Goal: Transaction & Acquisition: Purchase product/service

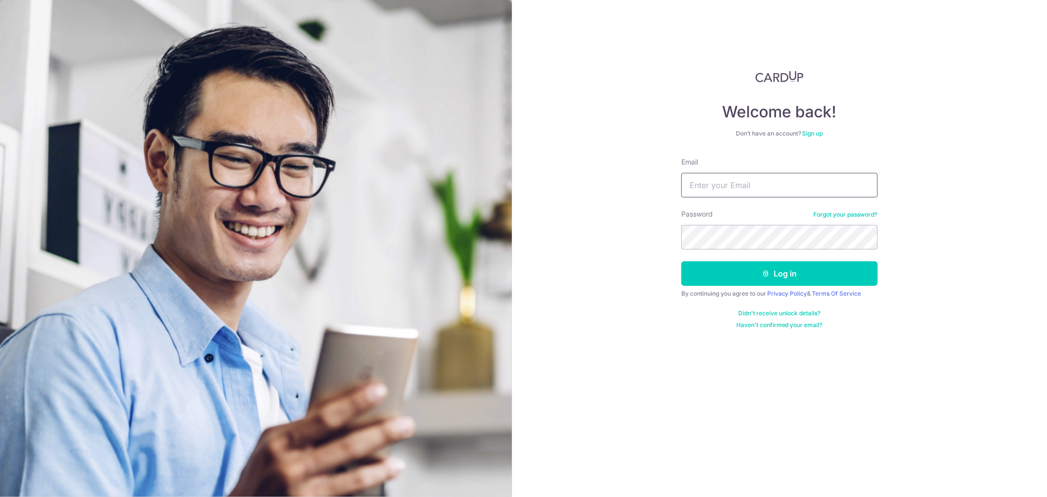
click at [744, 182] on input "Email" at bounding box center [779, 185] width 196 height 25
type input "hongguo.lim@gmail.com"
click at [681, 261] on button "Log in" at bounding box center [779, 273] width 196 height 25
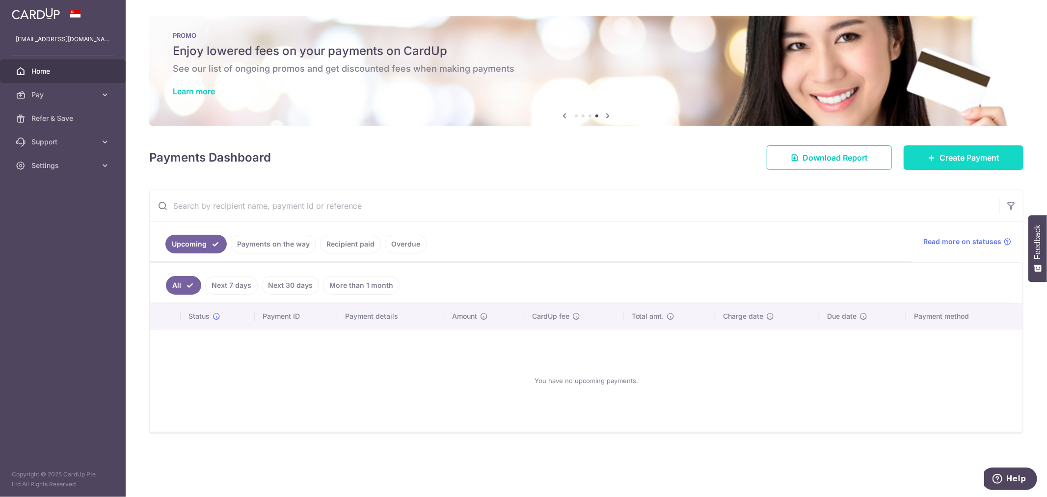
click at [1007, 160] on link "Create Payment" at bounding box center [963, 157] width 120 height 25
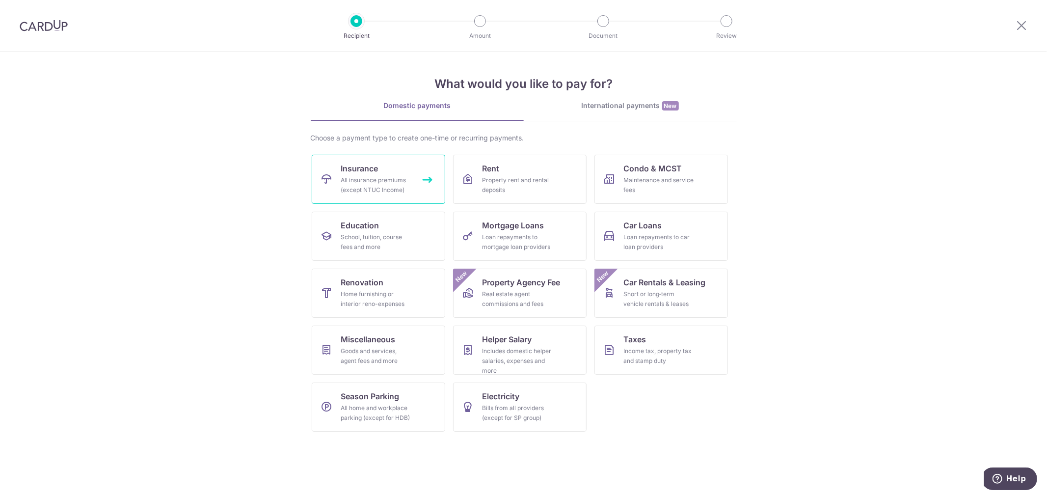
click at [403, 184] on div "All insurance premiums (except NTUC Income)" at bounding box center [376, 185] width 71 height 20
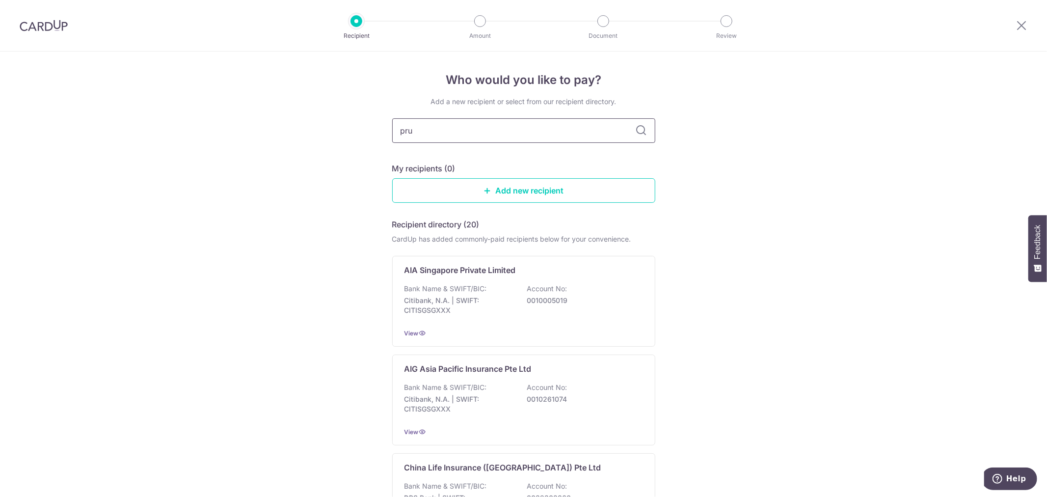
type input "prud"
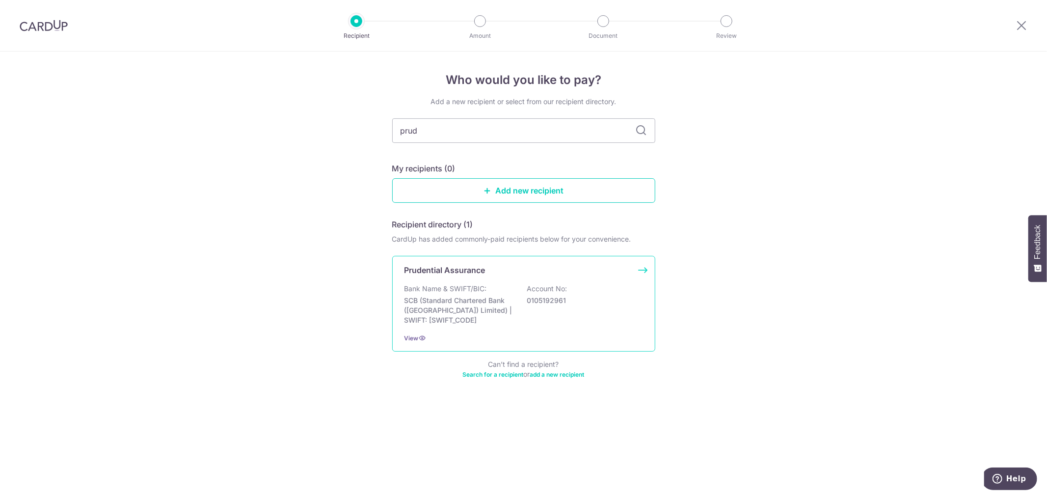
click at [497, 295] on p "SCB (Standard Chartered Bank (Singapore) Limited) | SWIFT: SCBLSG22XXX" at bounding box center [459, 309] width 110 height 29
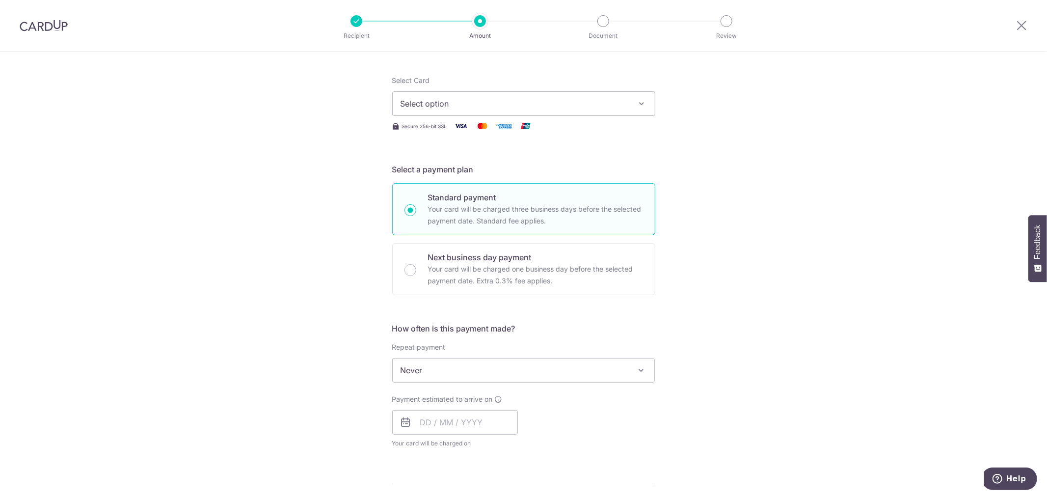
scroll to position [163, 0]
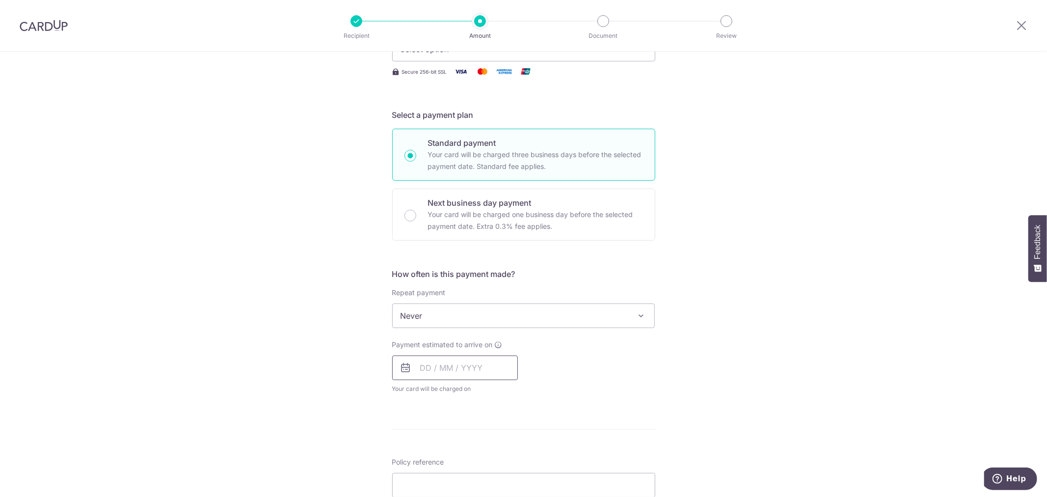
click at [455, 366] on input "text" at bounding box center [455, 367] width 126 height 25
click at [503, 434] on link "5" at bounding box center [510, 437] width 16 height 16
type input "05/09/2025"
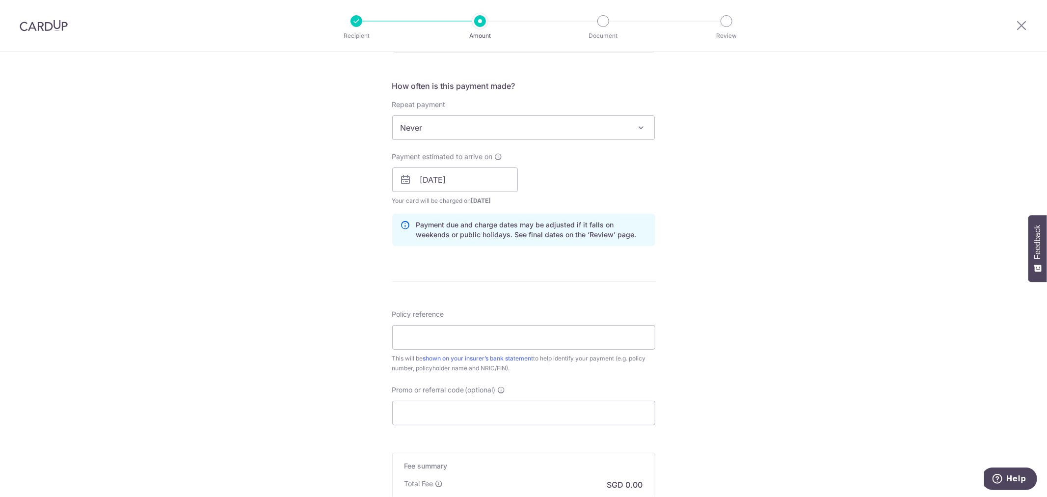
scroll to position [381, 0]
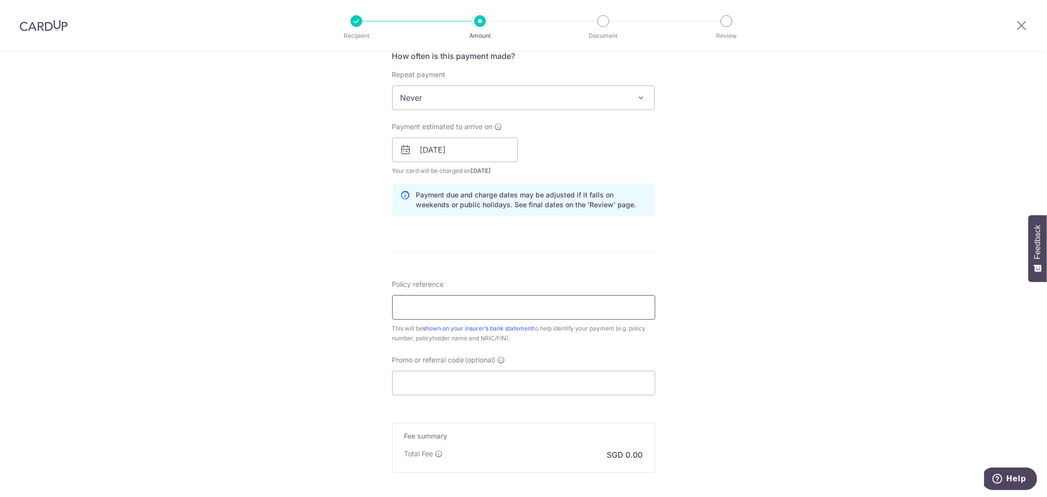
click at [507, 311] on input "Policy reference" at bounding box center [523, 307] width 263 height 25
paste input "85679617"
type input "85679617"
click at [438, 380] on input "Promo or referral code (optional)" at bounding box center [523, 382] width 263 height 25
paste input "SETHISFY"
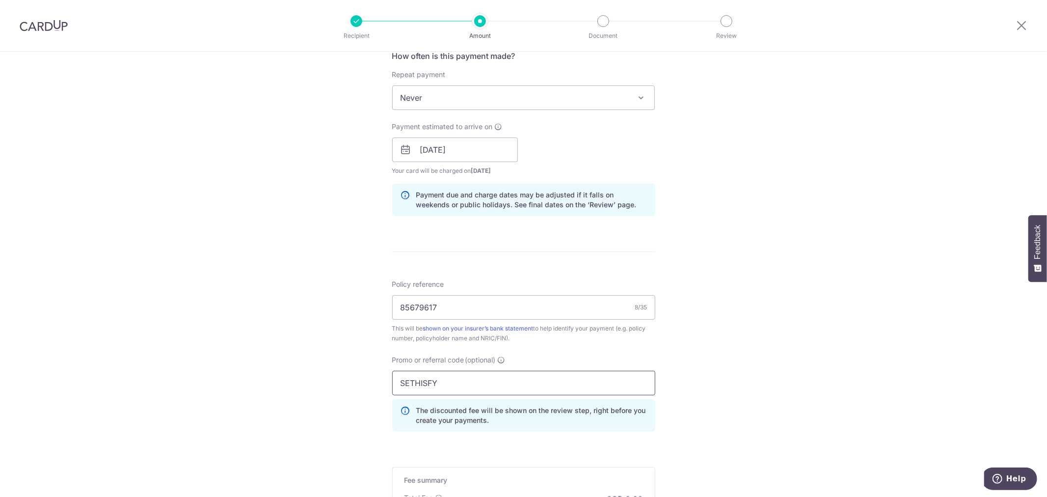
type input "SETHISFY"
click at [728, 376] on div "Tell us more about your payment Enter payment amount SGD Select Card Select opt…" at bounding box center [523, 156] width 1047 height 972
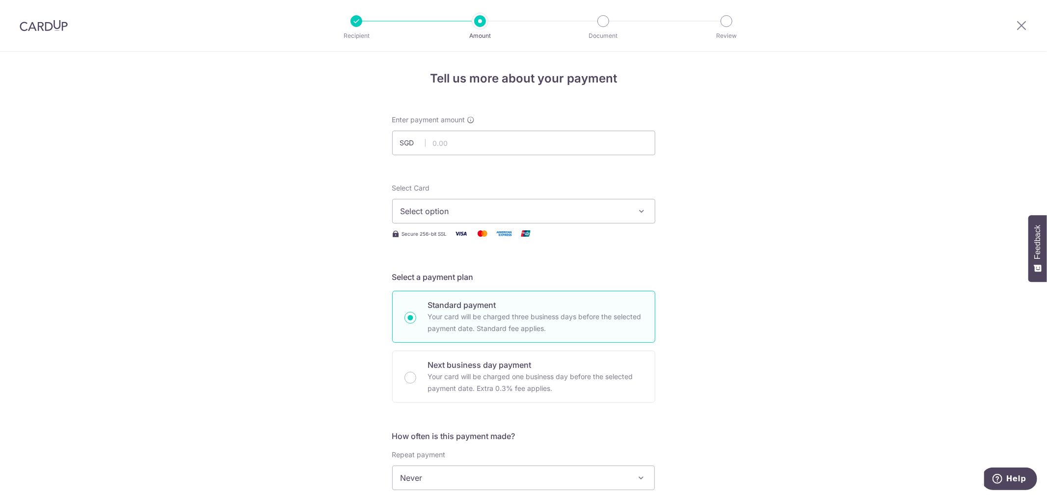
scroll to position [0, 0]
click at [517, 143] on input "text" at bounding box center [523, 144] width 263 height 25
type input "332.00"
click at [472, 208] on span "Select option" at bounding box center [514, 213] width 229 height 12
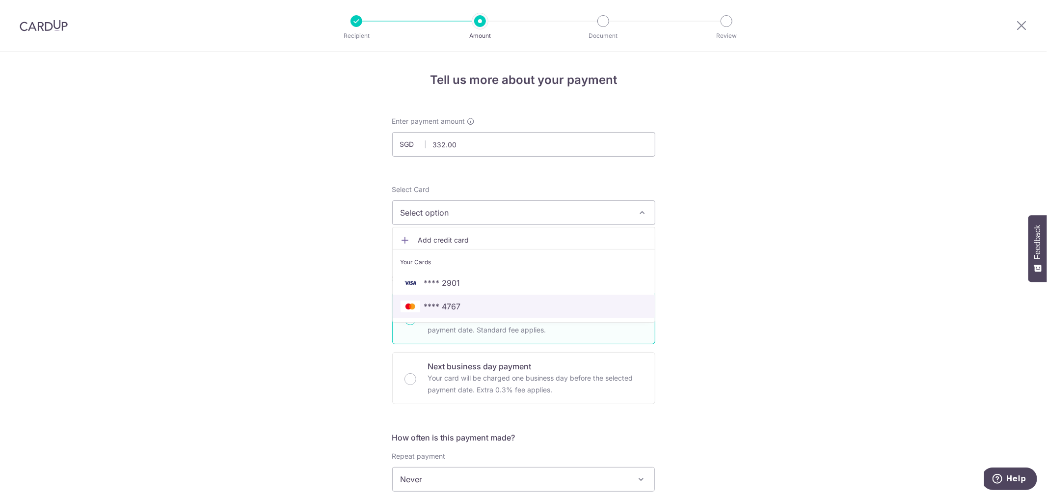
click at [462, 305] on span "**** 4767" at bounding box center [523, 306] width 246 height 12
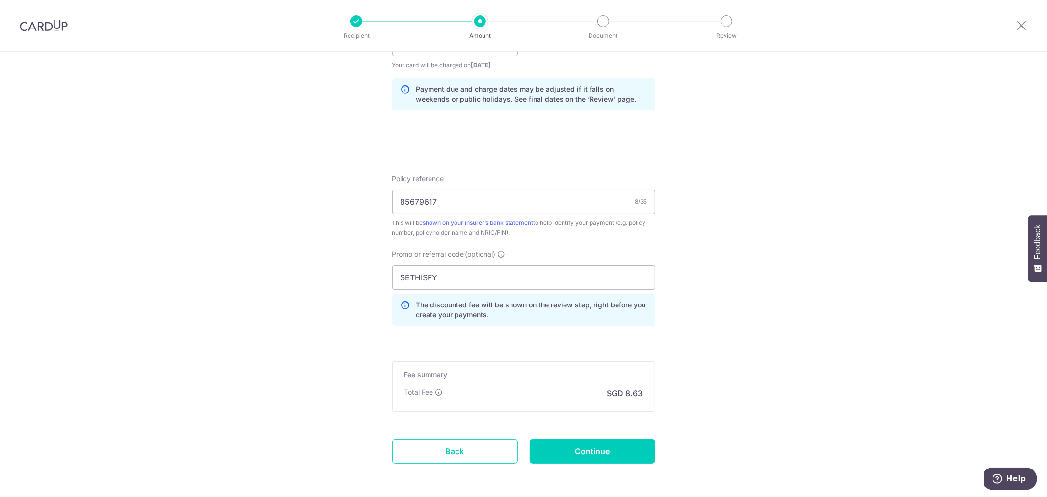
scroll to position [527, 0]
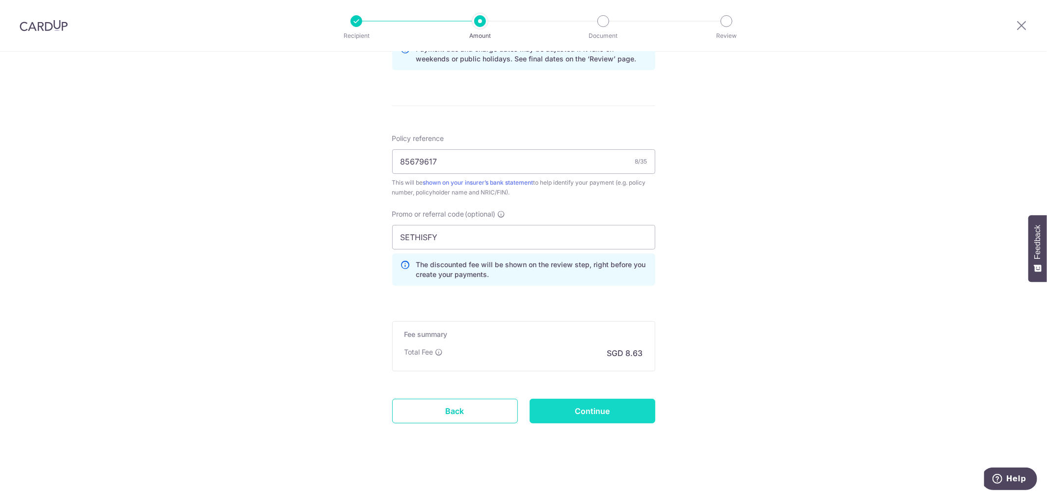
click at [634, 412] on input "Continue" at bounding box center [592, 410] width 126 height 25
type input "Create Schedule"
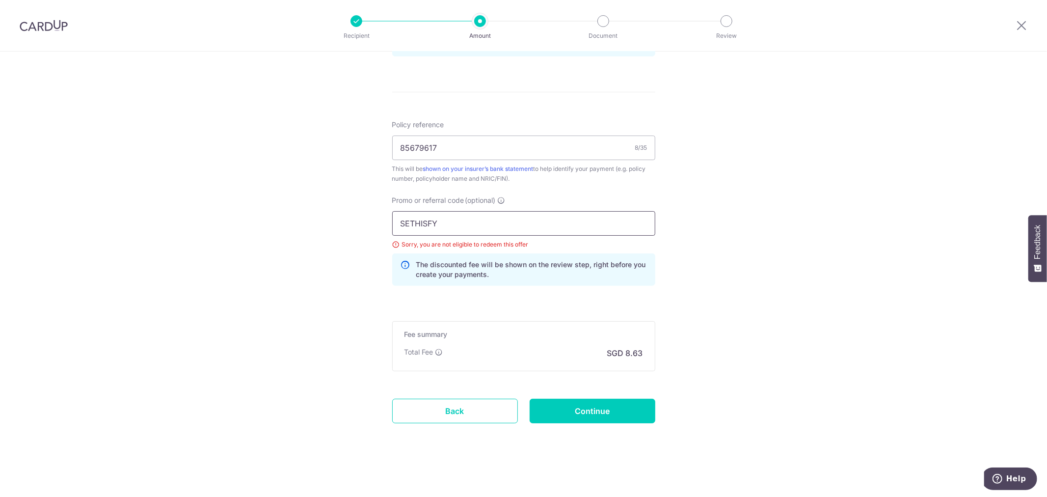
click at [422, 231] on input "SETHISFY" at bounding box center [523, 223] width 263 height 25
drag, startPoint x: 506, startPoint y: 224, endPoint x: 276, endPoint y: 224, distance: 230.1
click at [276, 224] on div "Tell us more about your payment Enter payment amount SGD 332.00 332.00 Select C…" at bounding box center [523, 4] width 1047 height 986
type input "OFF225"
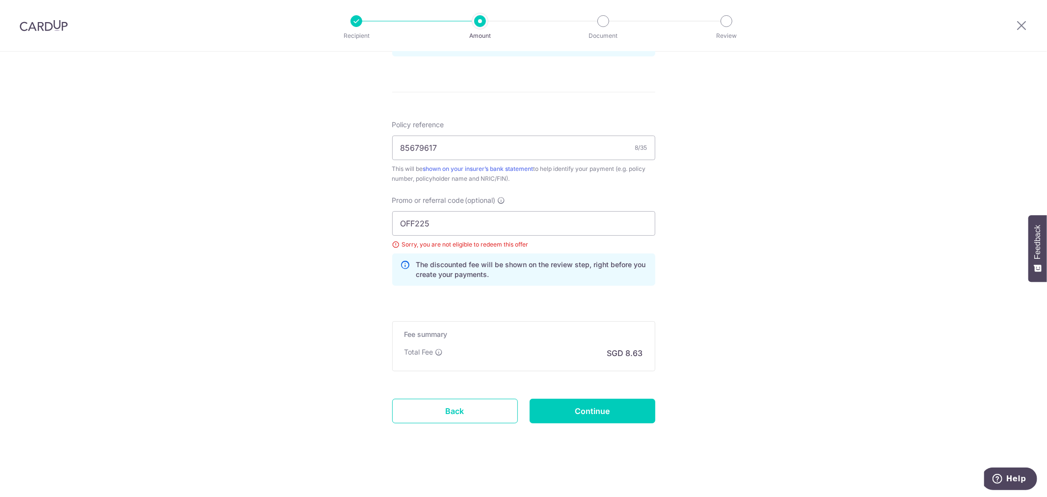
click at [732, 285] on div "Tell us more about your payment Enter payment amount SGD 332.00 332.00 Select C…" at bounding box center [523, 4] width 1047 height 986
click at [634, 409] on input "Continue" at bounding box center [592, 410] width 126 height 25
type input "Update Schedule"
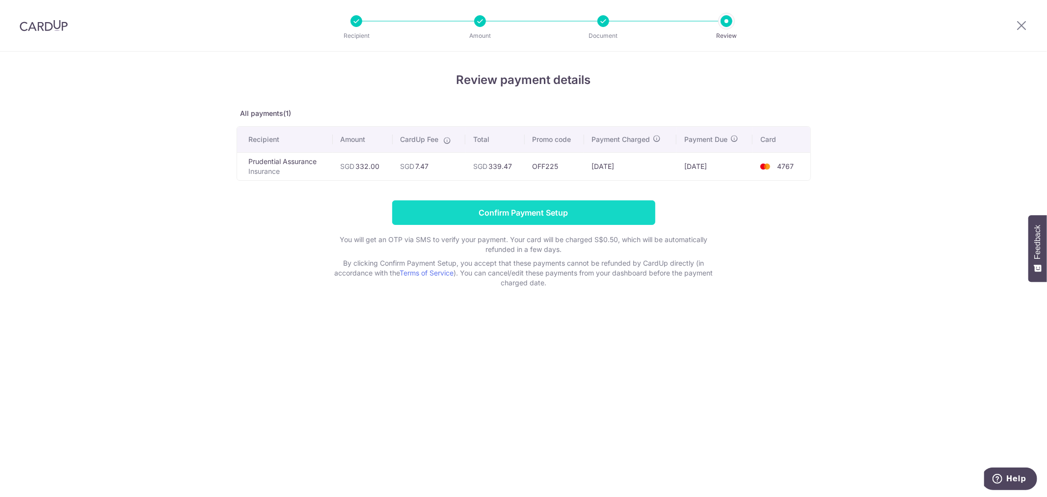
click at [583, 214] on input "Confirm Payment Setup" at bounding box center [523, 212] width 263 height 25
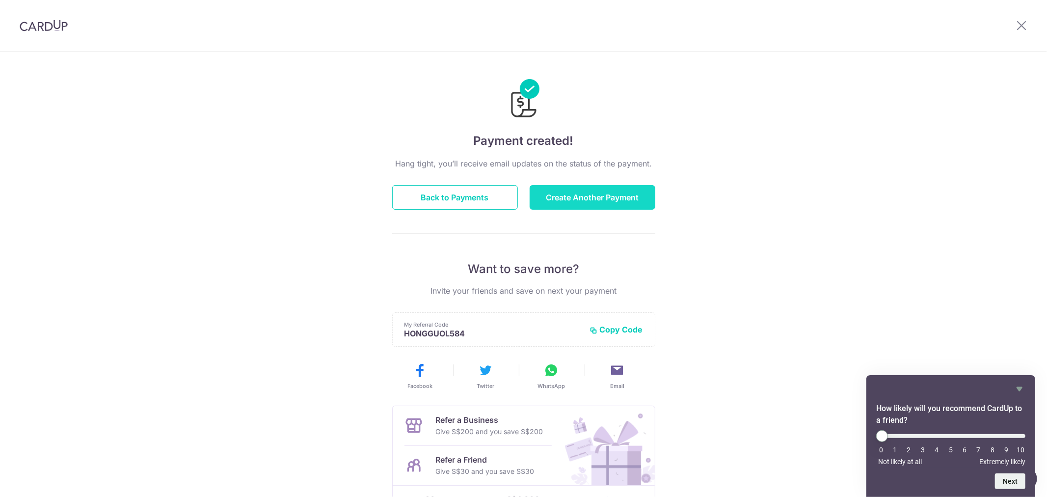
click at [615, 201] on button "Create Another Payment" at bounding box center [592, 197] width 126 height 25
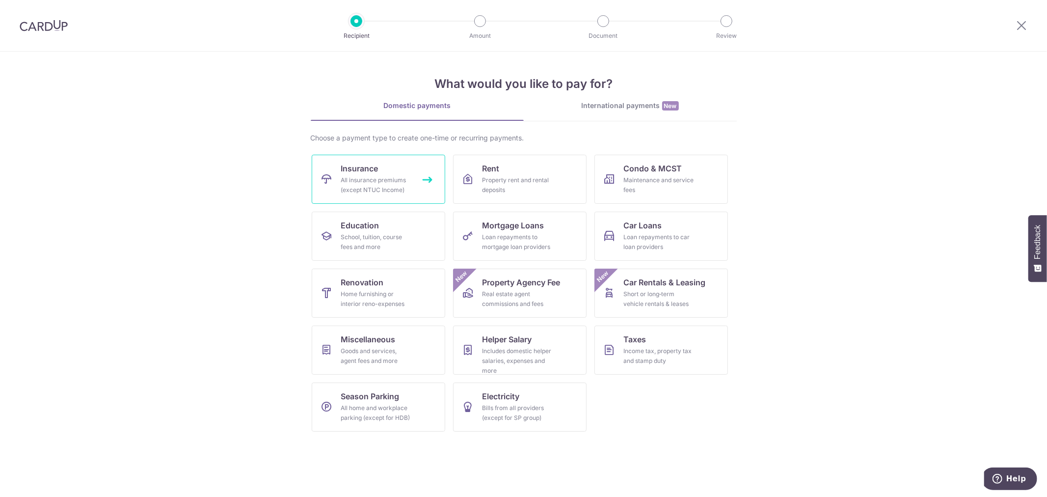
click at [378, 184] on div "All insurance premiums (except NTUC Income)" at bounding box center [376, 185] width 71 height 20
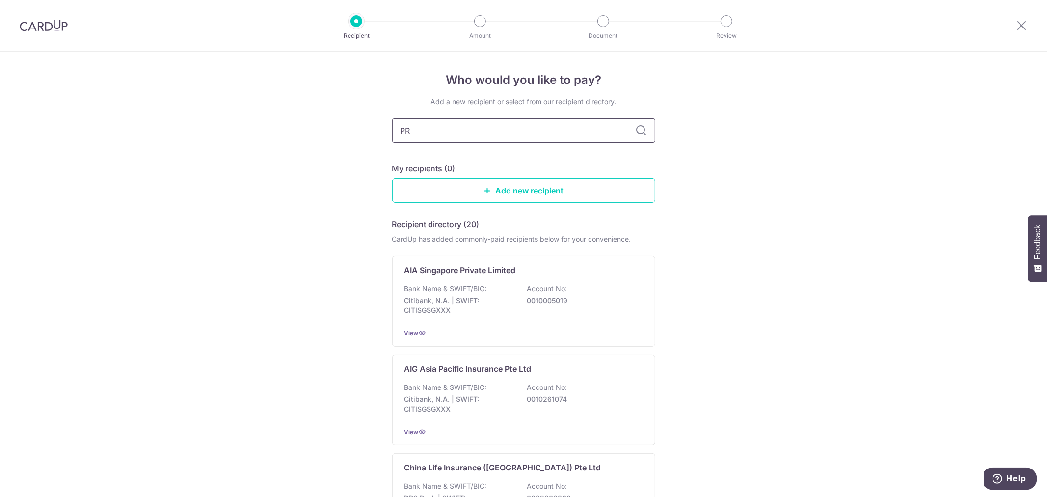
type input "PRU"
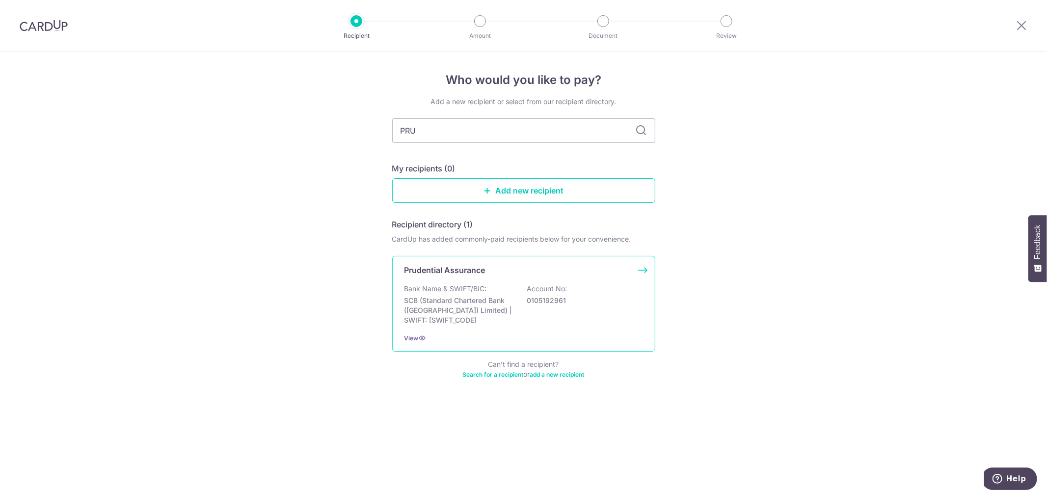
click at [448, 268] on p "Prudential Assurance" at bounding box center [444, 270] width 81 height 12
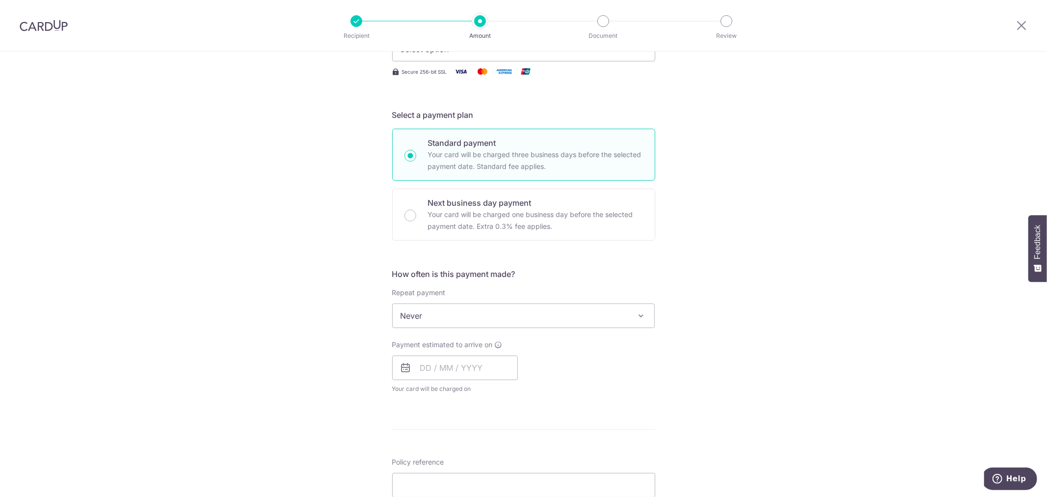
scroll to position [272, 0]
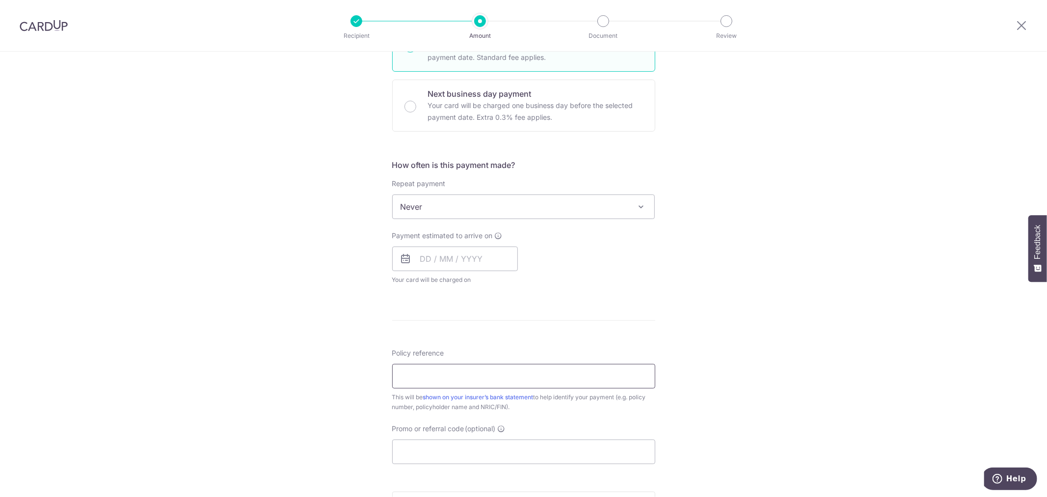
click at [418, 377] on input "Policy reference" at bounding box center [523, 376] width 263 height 25
paste input "85153124"
type input "85153124"
click at [438, 264] on input "text" at bounding box center [455, 258] width 126 height 25
drag, startPoint x: 510, startPoint y: 327, endPoint x: 454, endPoint y: 211, distance: 128.6
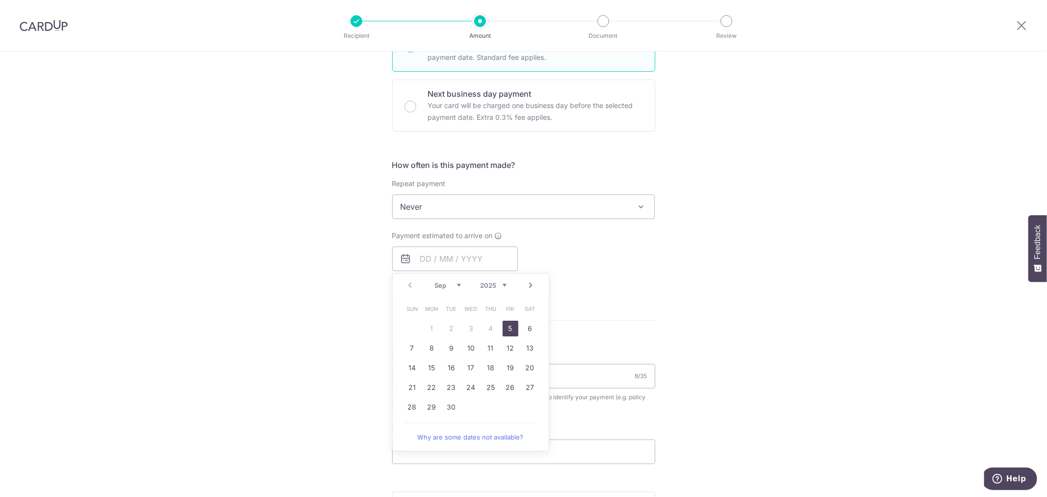
click at [510, 327] on link "5" at bounding box center [510, 328] width 16 height 16
type input "05/09/2025"
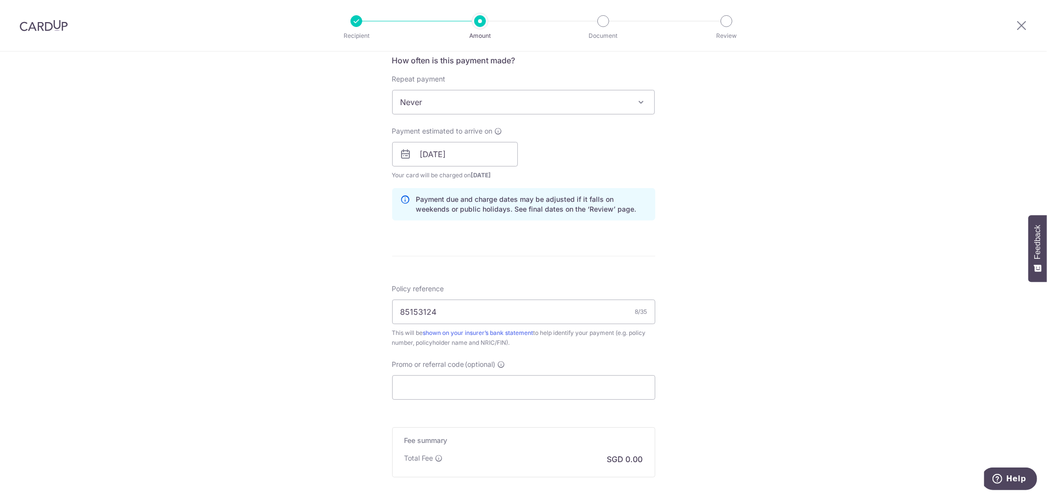
scroll to position [381, 0]
click at [499, 388] on input "Promo or referral code (optional)" at bounding box center [523, 382] width 263 height 25
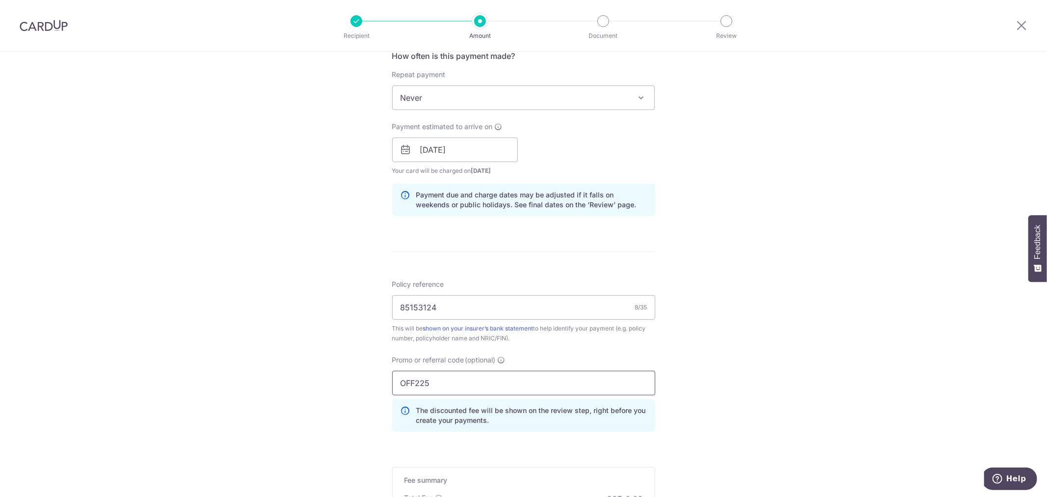
type input "OFF225"
click at [744, 360] on div "Tell us more about your payment Enter payment amount SGD Select Card Select opt…" at bounding box center [523, 156] width 1047 height 972
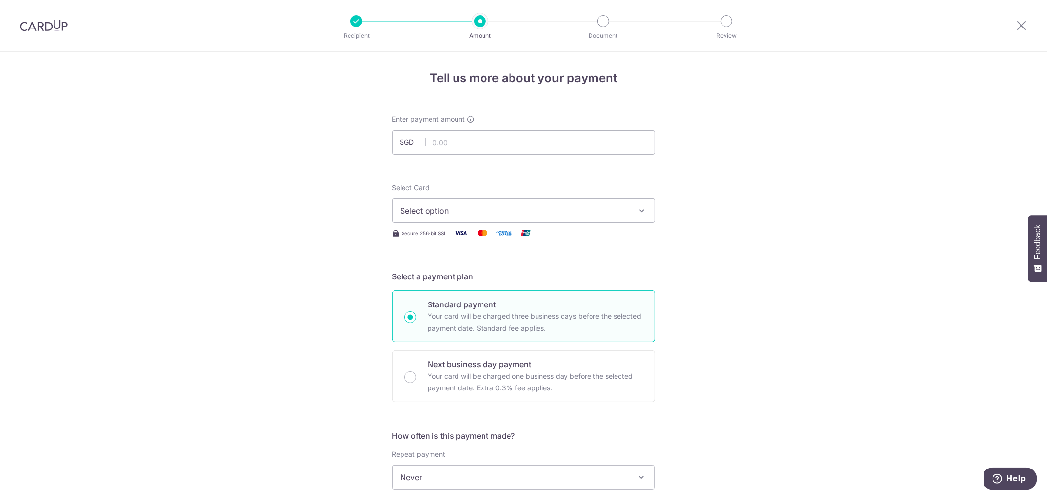
scroll to position [0, 0]
click at [488, 145] on input "text" at bounding box center [523, 144] width 263 height 25
click at [466, 141] on input "text" at bounding box center [523, 144] width 263 height 25
type input "459.00"
click at [435, 221] on button "Select option" at bounding box center [523, 212] width 263 height 25
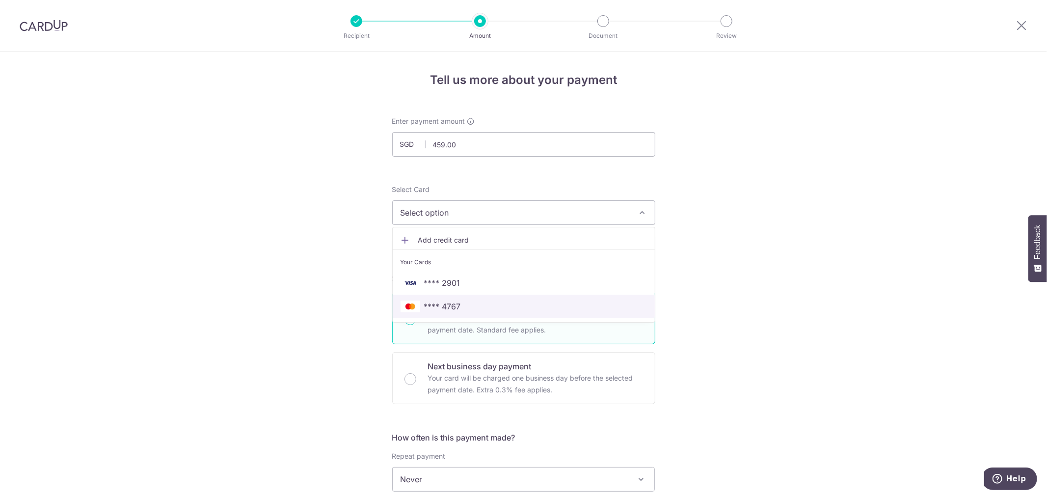
drag, startPoint x: 437, startPoint y: 305, endPoint x: 323, endPoint y: 286, distance: 115.9
click at [437, 305] on span "**** 4767" at bounding box center [442, 306] width 37 height 12
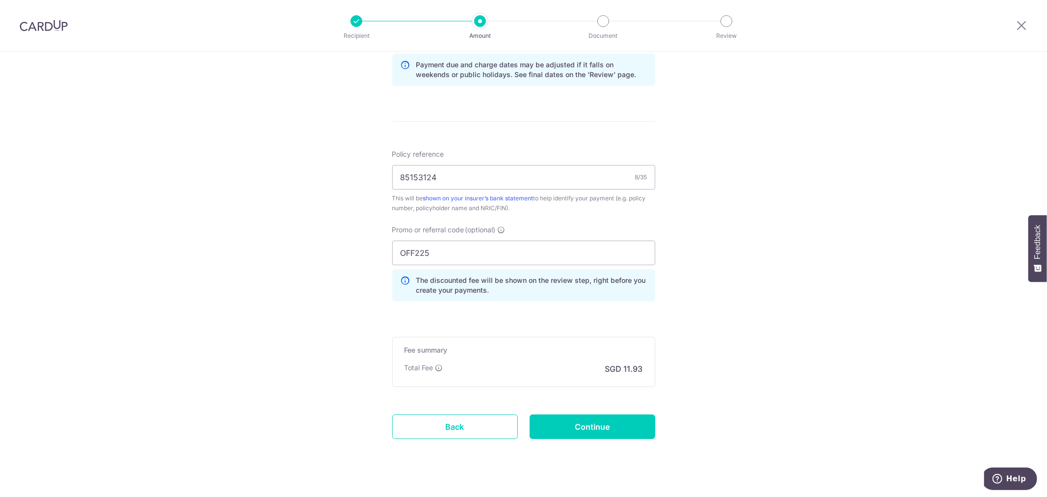
scroll to position [527, 0]
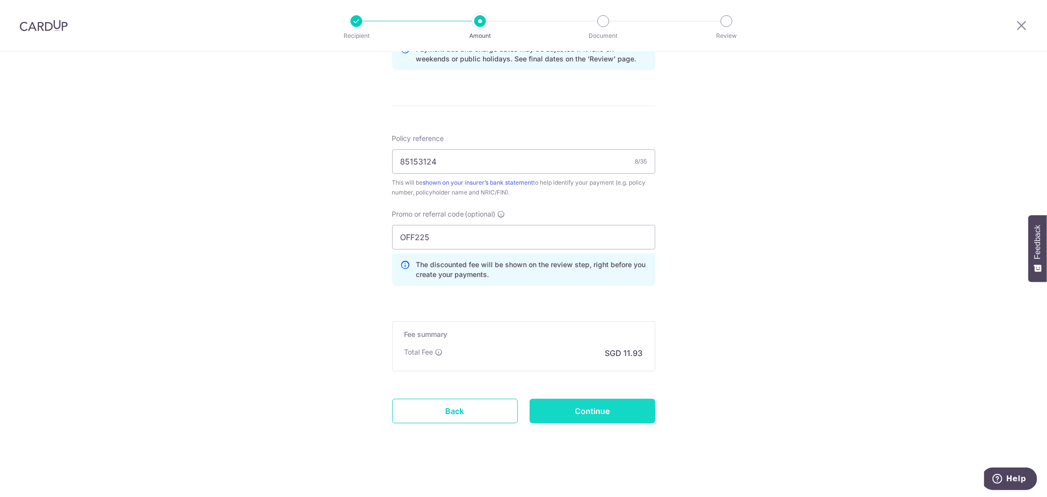
click at [579, 408] on input "Continue" at bounding box center [592, 410] width 126 height 25
type input "Create Schedule"
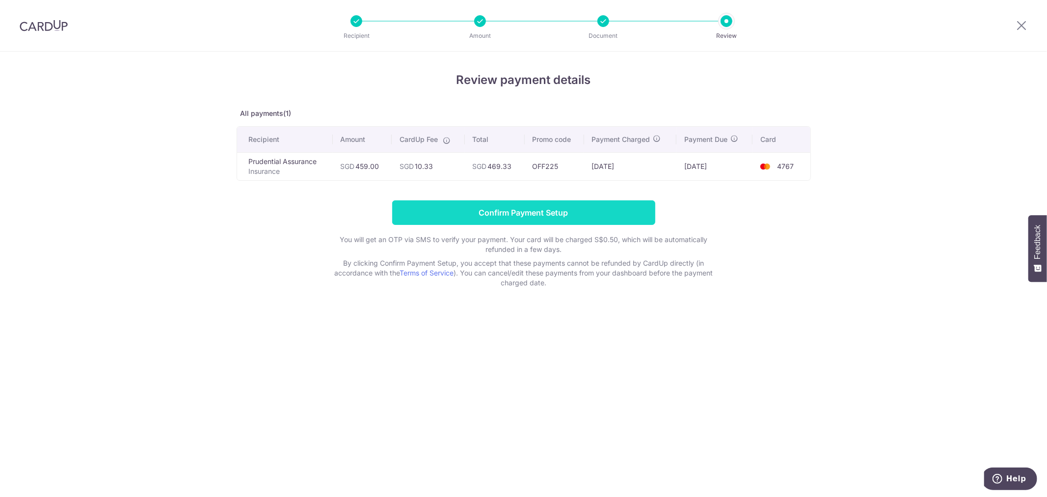
click at [538, 209] on input "Confirm Payment Setup" at bounding box center [523, 212] width 263 height 25
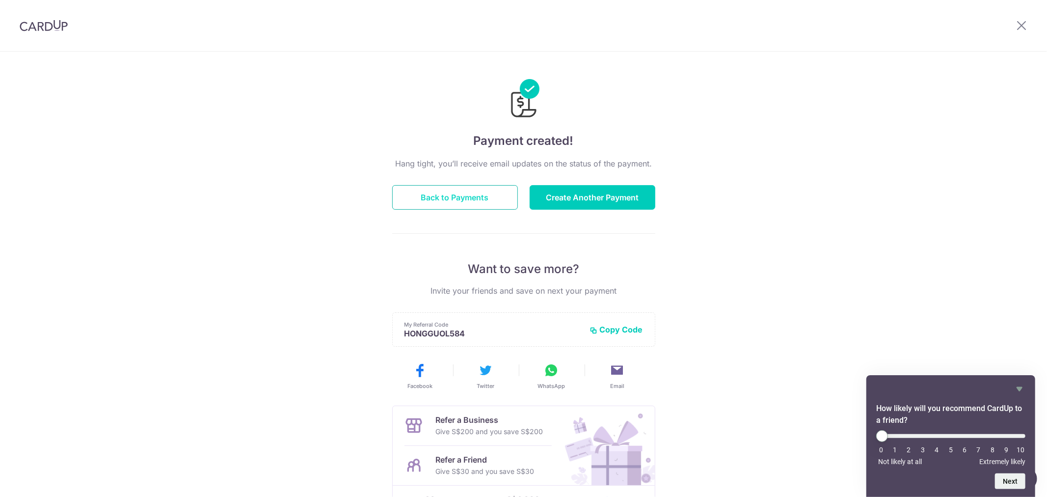
click at [485, 204] on button "Back to Payments" at bounding box center [455, 197] width 126 height 25
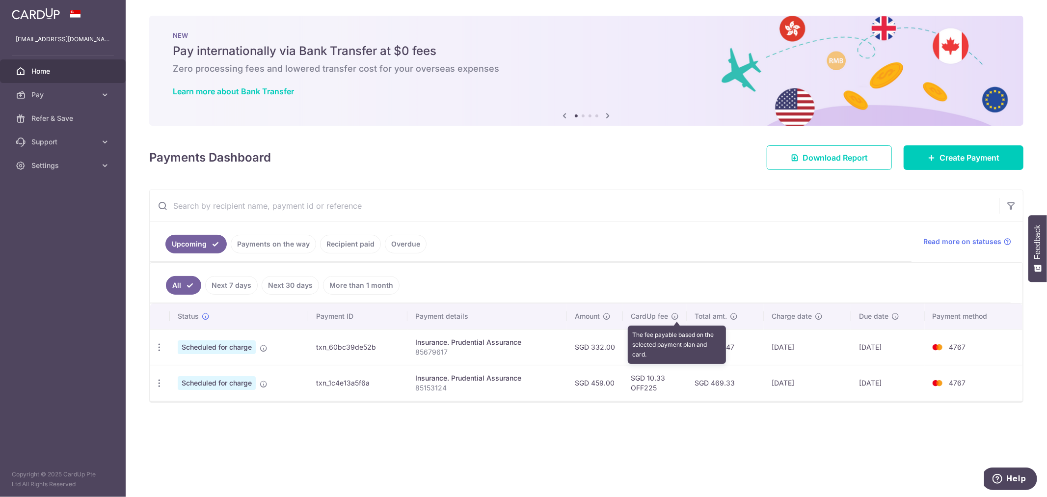
drag, startPoint x: 677, startPoint y: 314, endPoint x: 654, endPoint y: 273, distance: 47.4
click at [654, 273] on ul "All Next 7 days Next 30 days More than 1 month" at bounding box center [580, 283] width 860 height 40
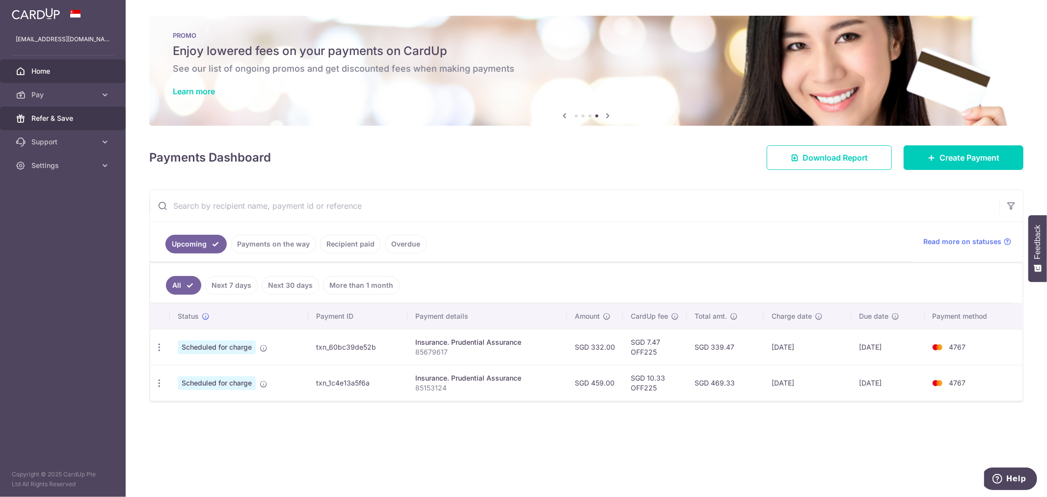
click at [90, 117] on span "Refer & Save" at bounding box center [63, 118] width 65 height 10
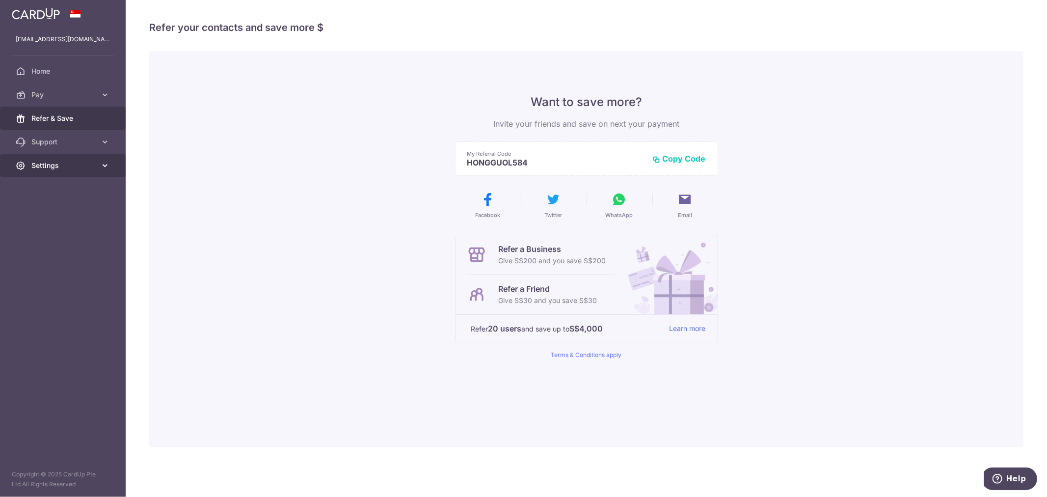
click at [54, 159] on link "Settings" at bounding box center [63, 166] width 126 height 24
click at [44, 211] on span "Logout" at bounding box center [63, 213] width 65 height 10
